Goal: Task Accomplishment & Management: Manage account settings

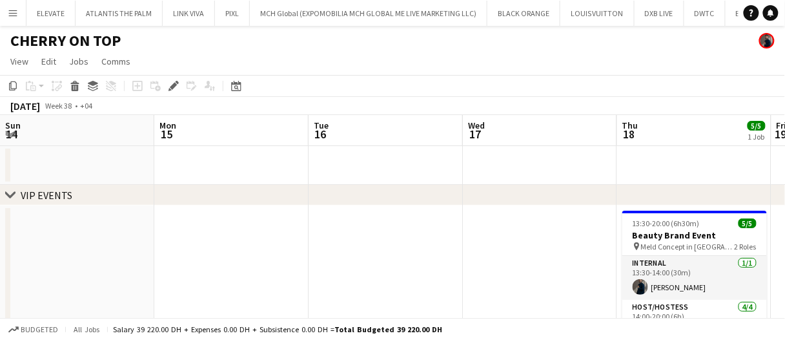
scroll to position [0, 444]
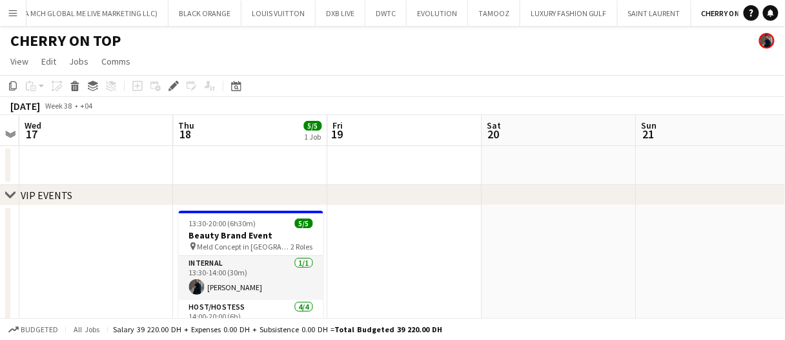
click at [402, 238] on app-date-cell at bounding box center [405, 316] width 154 height 222
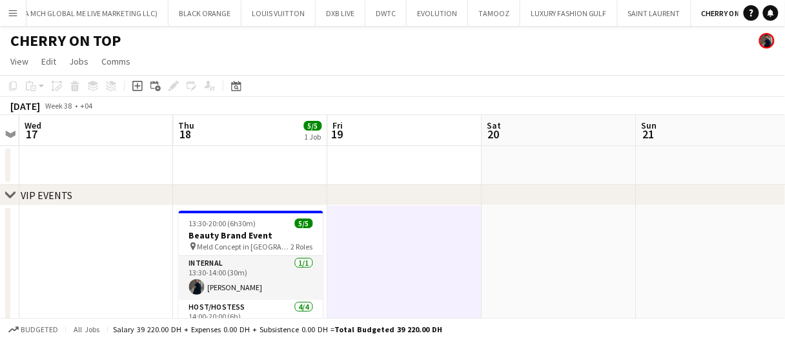
click at [401, 240] on app-date-cell at bounding box center [405, 316] width 154 height 222
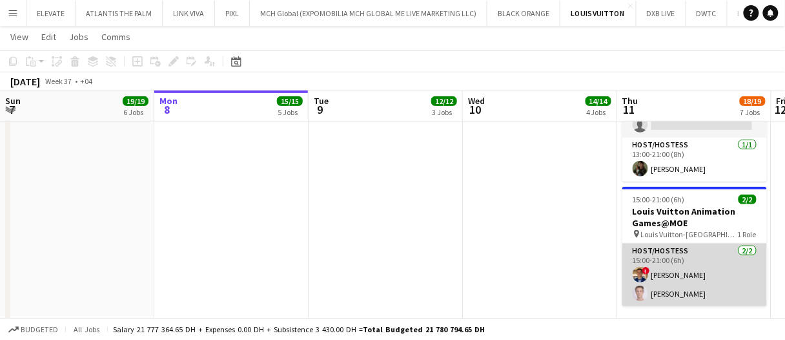
scroll to position [0, 521]
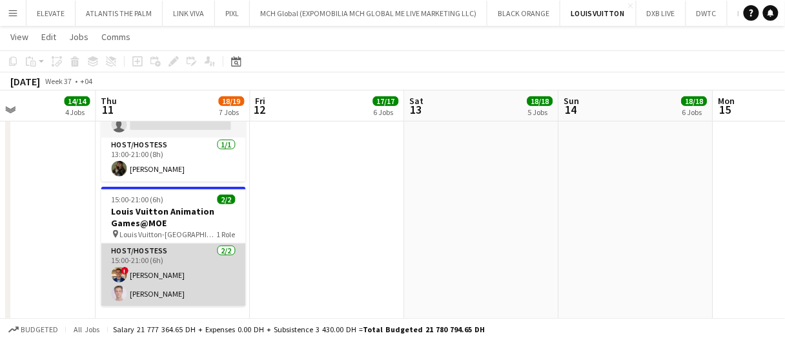
click at [145, 298] on app-card-role "Host/Hostess 2/2 15:00-21:00 (6h) ! Ahmed Mostafa Anis Abed" at bounding box center [173, 274] width 145 height 63
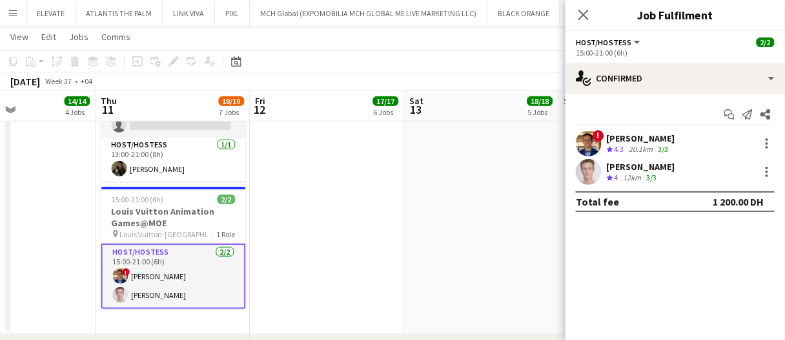
click at [655, 135] on div "Ahmed Mostafa" at bounding box center [641, 138] width 68 height 12
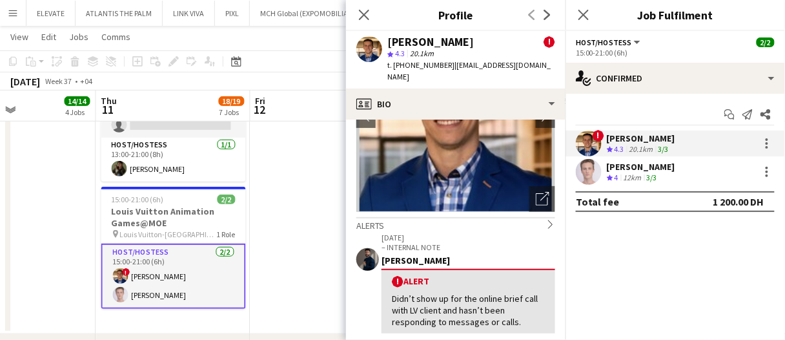
scroll to position [131, 0]
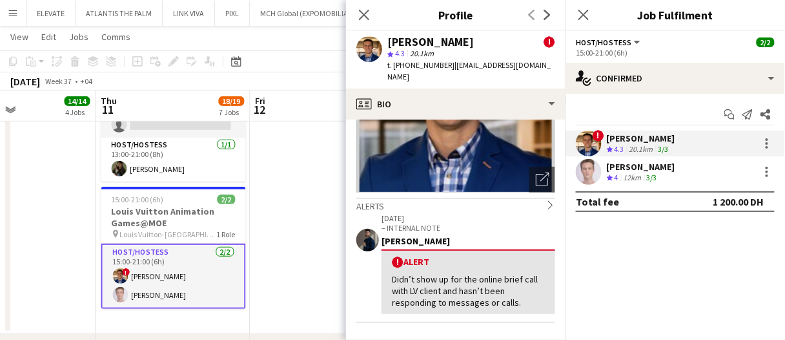
drag, startPoint x: 398, startPoint y: 266, endPoint x: 532, endPoint y: 287, distance: 136.0
click at [532, 287] on div "Didn’t show up for the online brief call with LV client and hasn’t been respond…" at bounding box center [468, 291] width 153 height 36
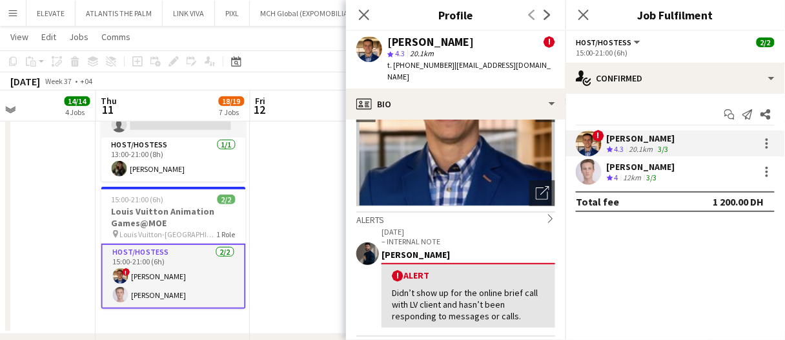
scroll to position [289, 0]
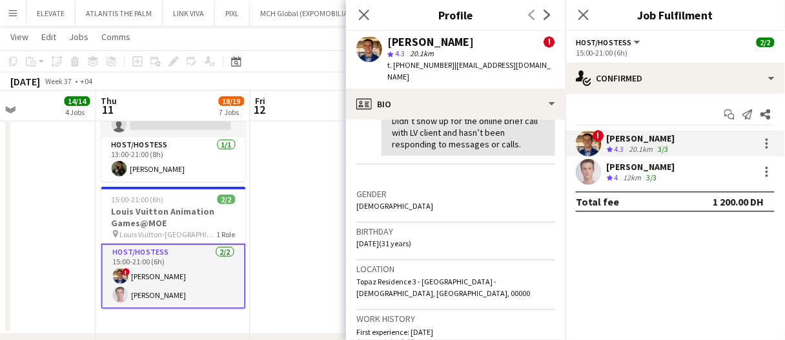
click at [299, 204] on app-date-cell at bounding box center [328, 183] width 154 height 302
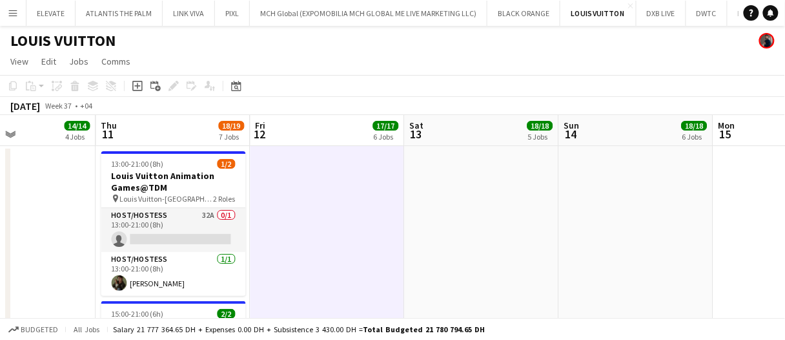
scroll to position [77, 0]
